Goal: Task Accomplishment & Management: Manage account settings

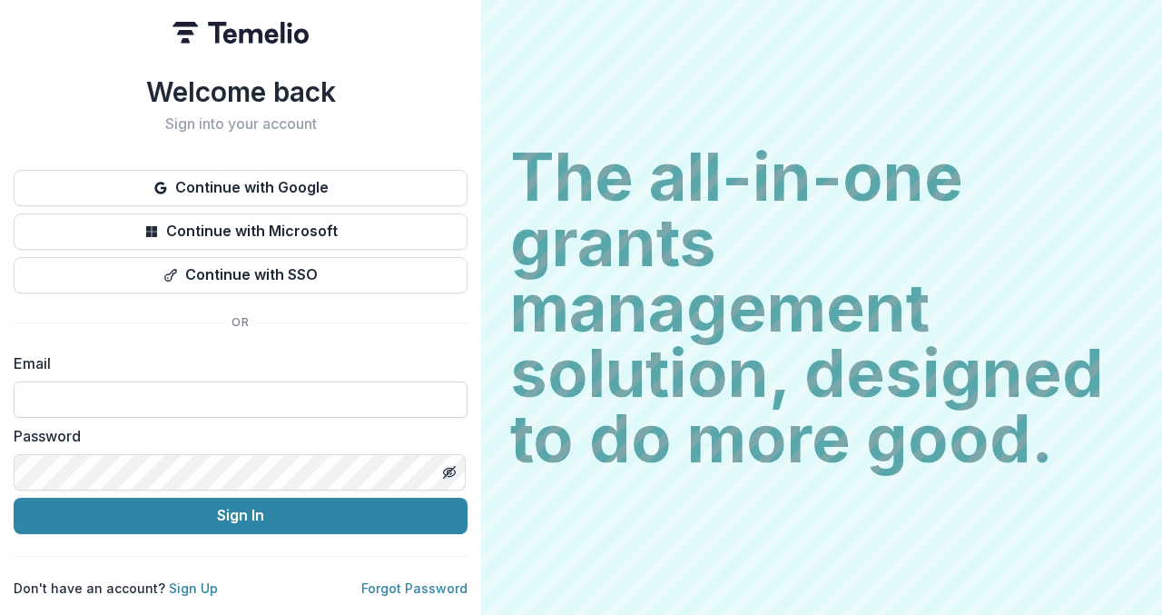
click at [246, 409] on input at bounding box center [241, 399] width 454 height 36
type input "**********"
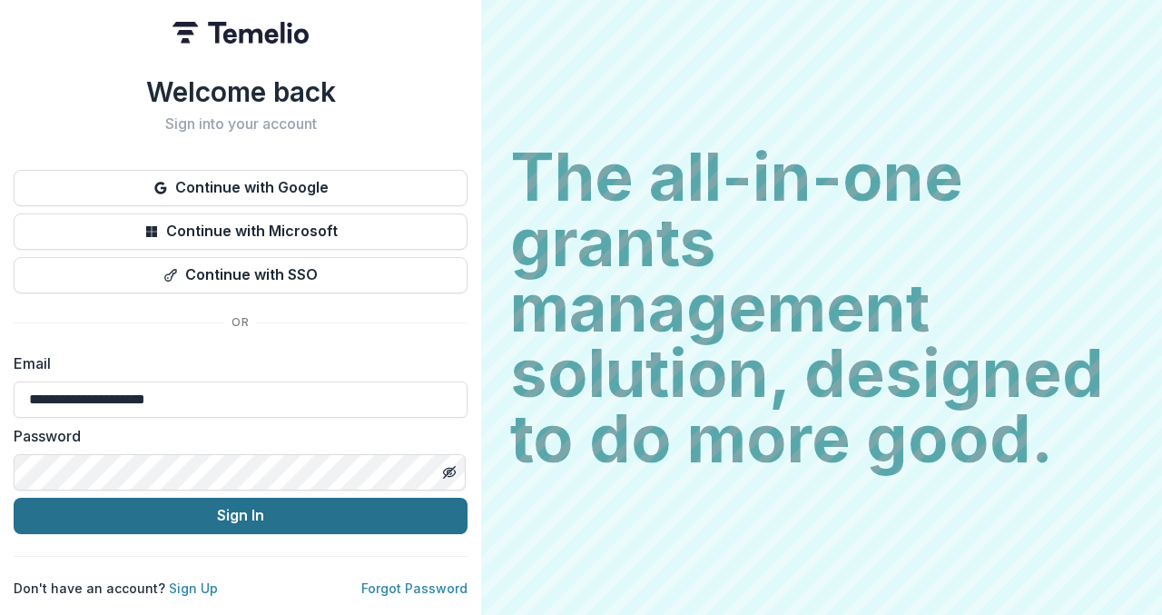
click at [359, 498] on button "Sign In" at bounding box center [241, 516] width 454 height 36
